Goal: Information Seeking & Learning: Learn about a topic

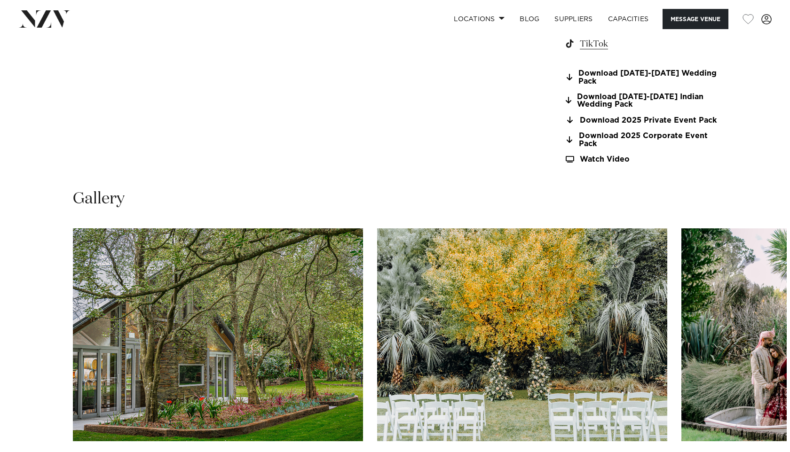
scroll to position [951, 0]
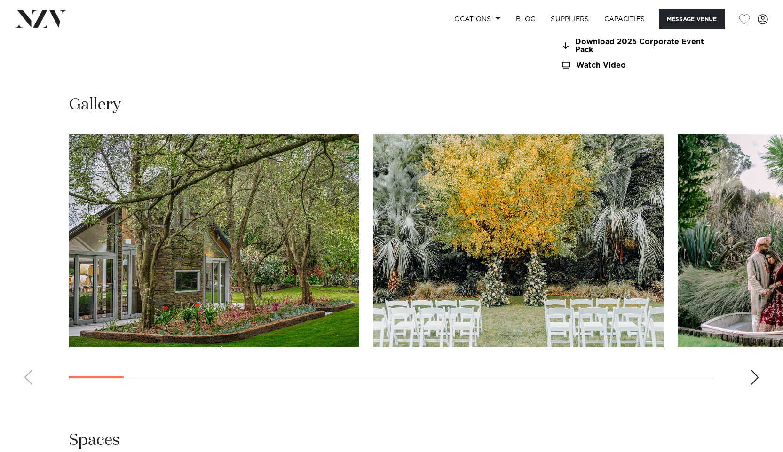
click at [244, 250] on img "1 / 25" at bounding box center [214, 240] width 290 height 213
